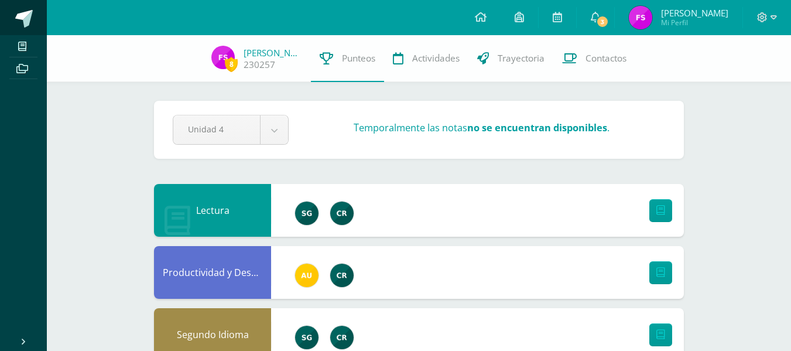
click at [36, 22] on link at bounding box center [23, 17] width 47 height 35
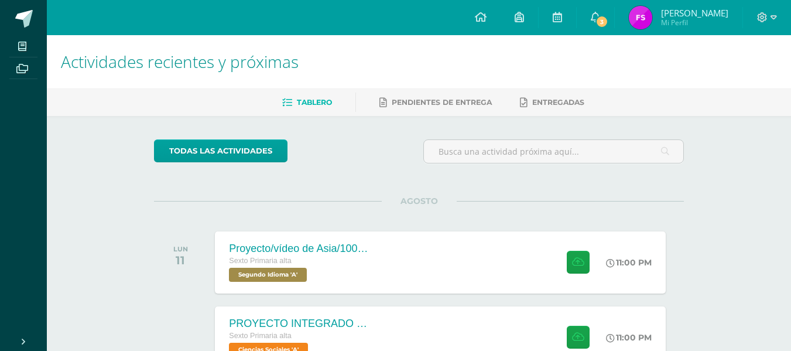
scroll to position [51, 0]
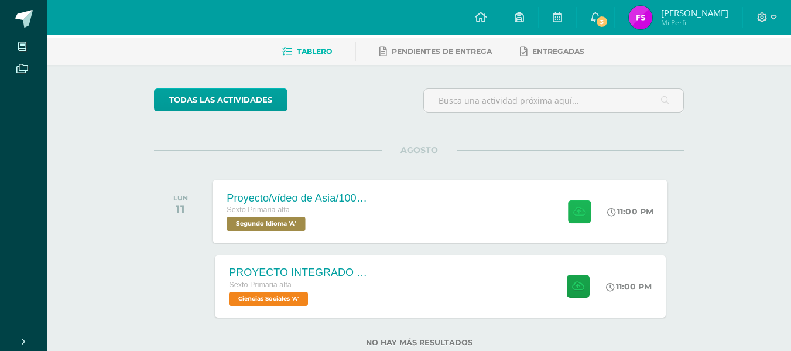
click at [570, 211] on button at bounding box center [579, 211] width 23 height 23
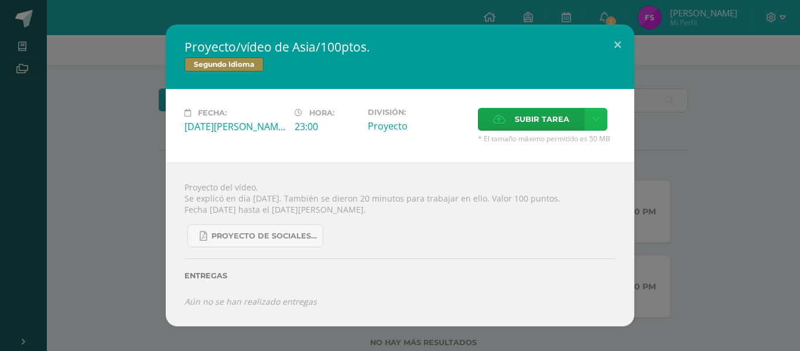
click at [594, 116] on icon at bounding box center [596, 119] width 9 height 10
click at [574, 138] on link "Subir enlace" at bounding box center [554, 144] width 117 height 18
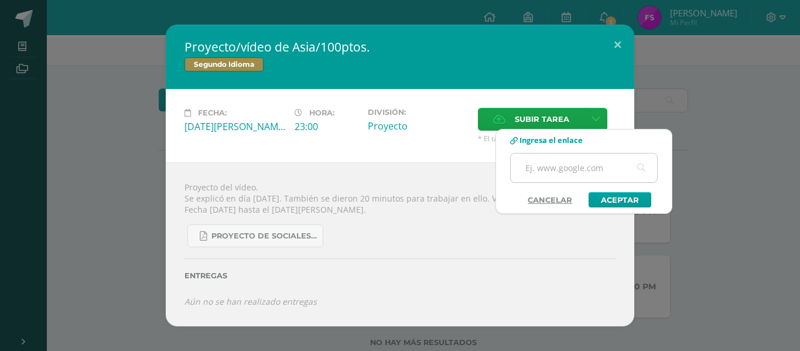
click at [553, 165] on input "text" at bounding box center [584, 167] width 146 height 29
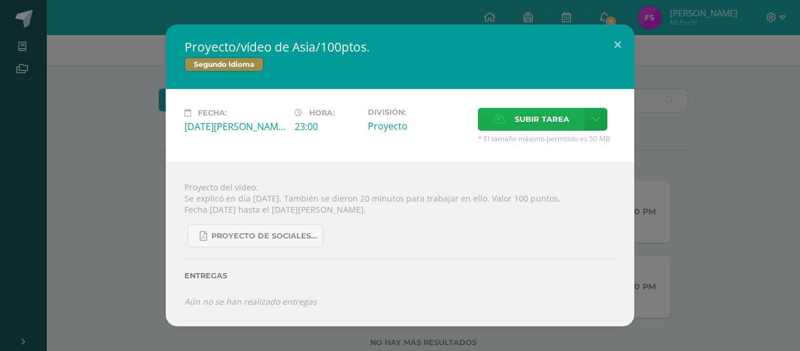
click at [517, 110] on div "Fecha: [DATE][PERSON_NAME] Hora: 23:00 División: Proyecto Subir tarea" at bounding box center [400, 125] width 469 height 73
click at [517, 110] on span "Subir tarea" at bounding box center [542, 119] width 54 height 22
click at [0, 0] on input "Subir tarea" at bounding box center [0, 0] width 0 height 0
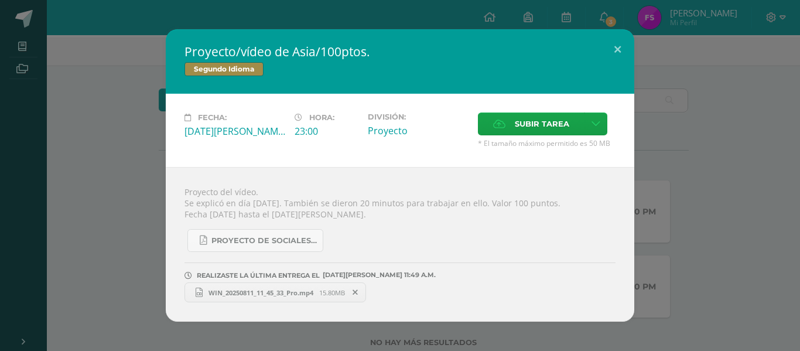
click at [731, 184] on div "Proyecto/vídeo de Asia/100ptos. Segundo Idioma Fecha: [DATE][PERSON_NAME] Hora:…" at bounding box center [400, 175] width 791 height 292
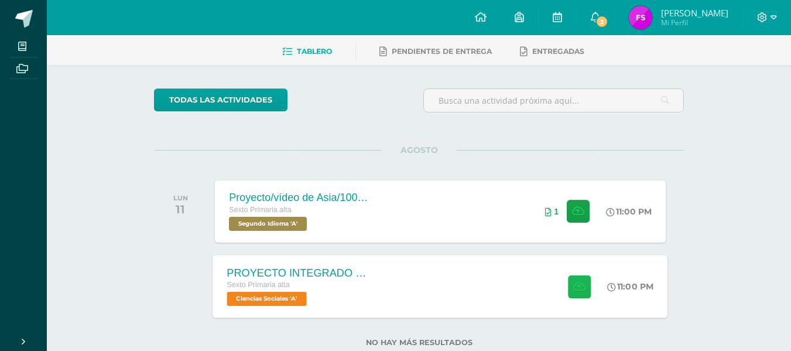
click at [575, 289] on icon at bounding box center [579, 286] width 12 height 10
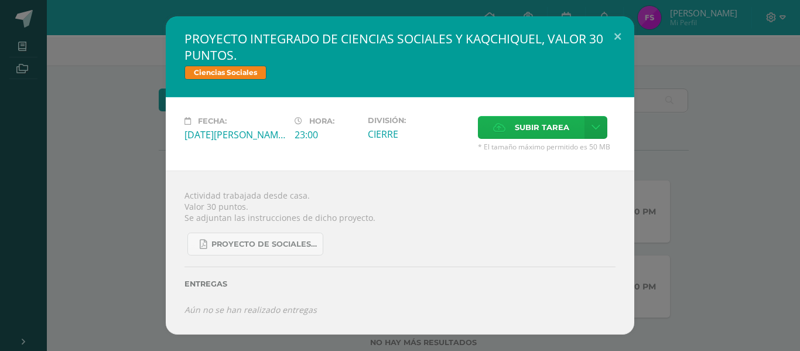
click at [490, 122] on label "Subir tarea" at bounding box center [531, 127] width 107 height 23
click at [0, 0] on input "Subir tarea" at bounding box center [0, 0] width 0 height 0
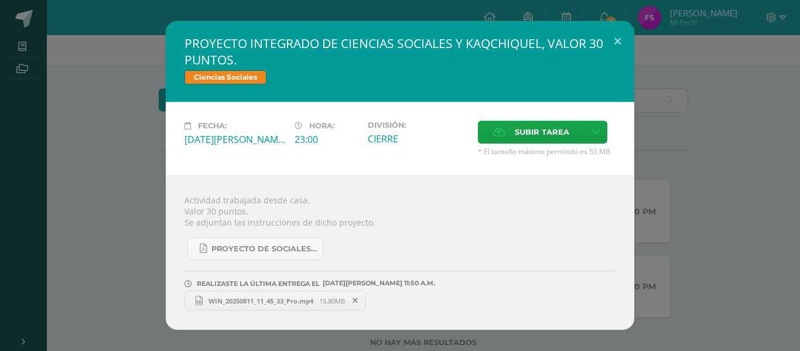
click at [727, 257] on div "PROYECTO INTEGRADO DE CIENCIAS SOCIALES Y KAQCHIQUEL, VALOR 30 PUNTOS. Ciencias…" at bounding box center [400, 175] width 791 height 309
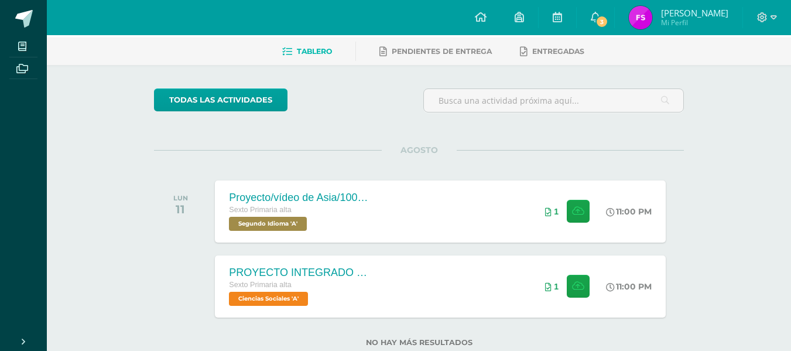
click at [678, 16] on span "[PERSON_NAME]" at bounding box center [694, 13] width 67 height 12
click at [600, 24] on span "3" at bounding box center [602, 21] width 13 height 13
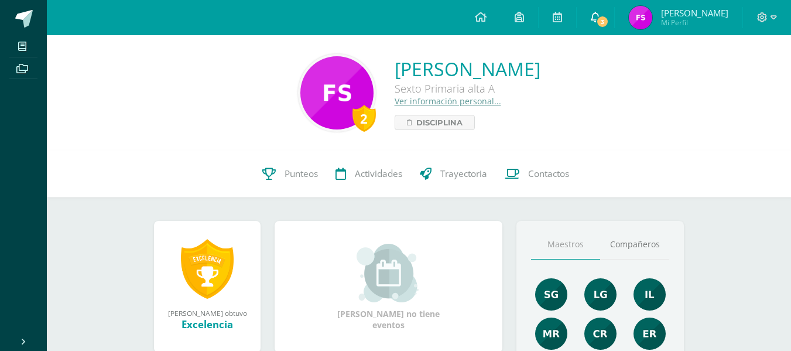
click at [592, 22] on link "3" at bounding box center [595, 17] width 37 height 35
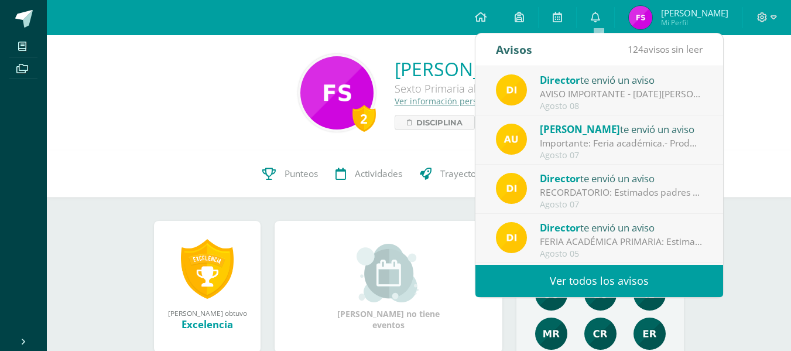
click at [546, 78] on span "Director" at bounding box center [560, 79] width 40 height 13
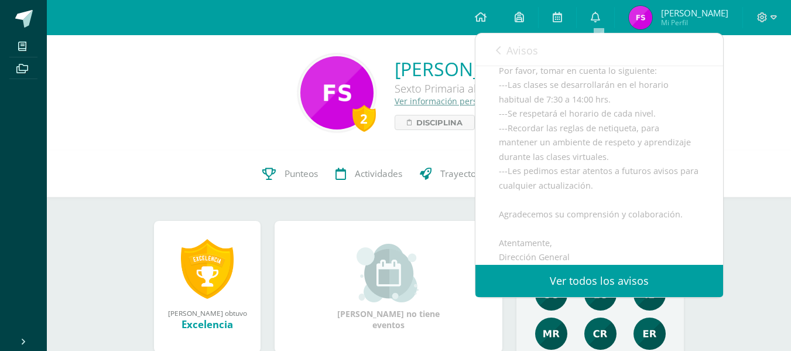
scroll to position [197, 0]
click at [416, 119] on span "Disciplina" at bounding box center [439, 122] width 46 height 14
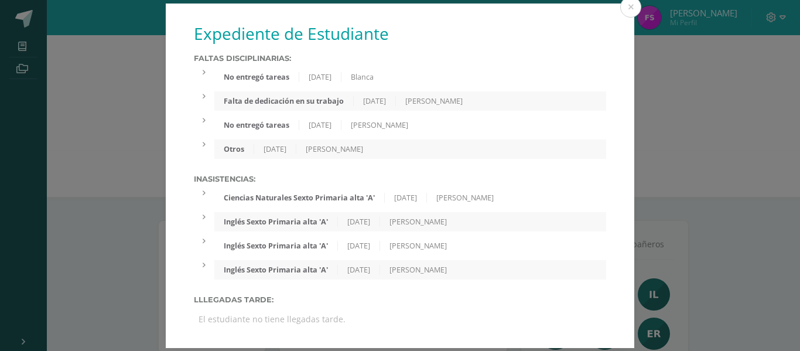
click at [457, 193] on div "Silvia Muñiz" at bounding box center [465, 198] width 76 height 10
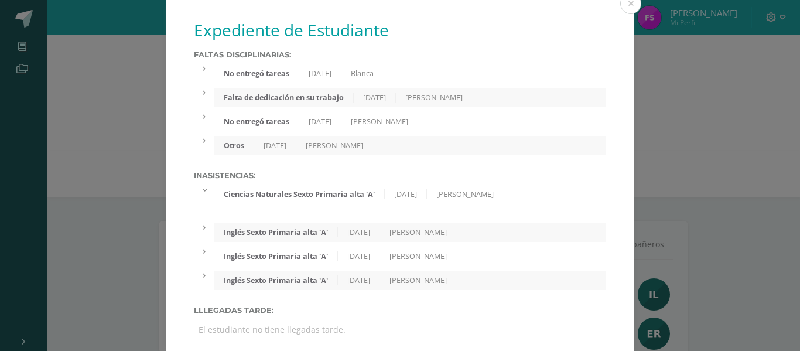
click at [457, 193] on div "Silvia Muñiz" at bounding box center [465, 194] width 76 height 10
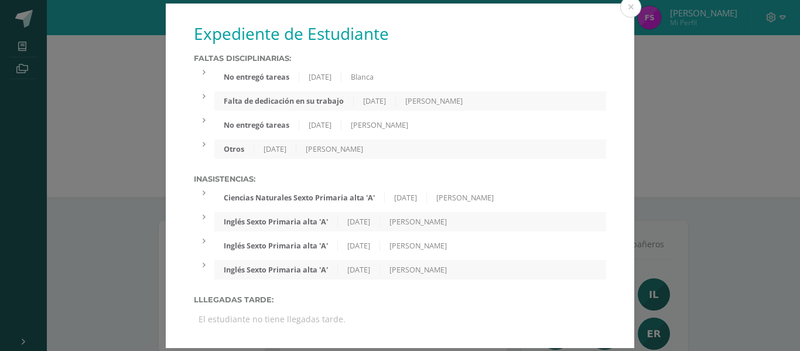
click at [457, 193] on div "Silvia Muñiz" at bounding box center [465, 198] width 76 height 10
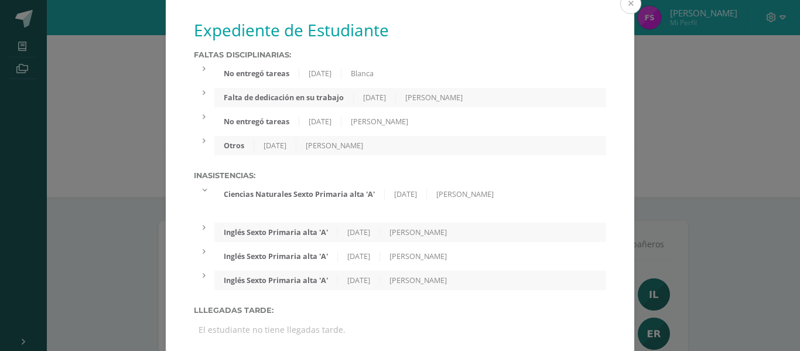
click at [623, 11] on button at bounding box center [630, 3] width 21 height 21
